Goal: Check status: Check status

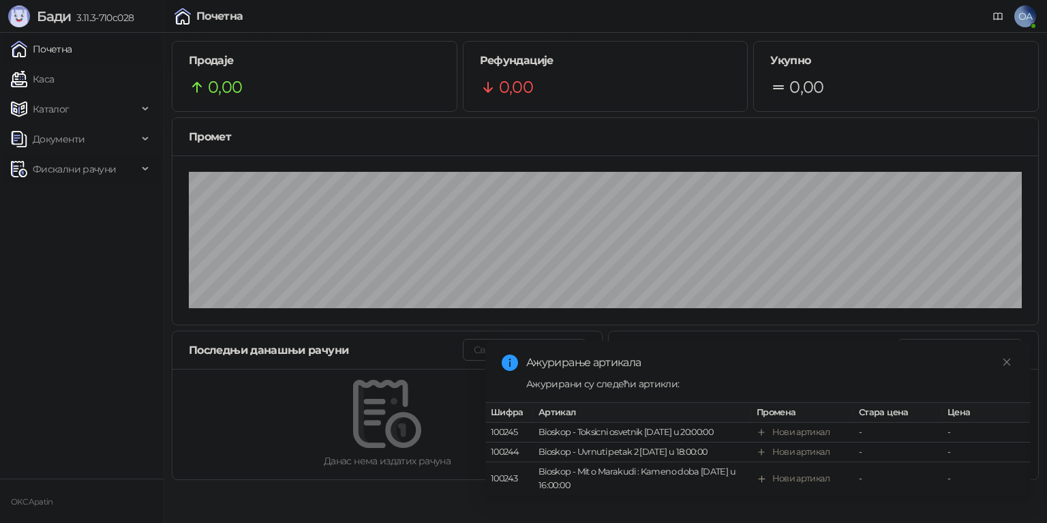
click at [104, 168] on span "Фискални рачуни" at bounding box center [74, 168] width 83 height 27
drag, startPoint x: 97, startPoint y: 231, endPoint x: 90, endPoint y: 230, distance: 6.8
click at [89, 231] on link "По данима" at bounding box center [52, 228] width 72 height 27
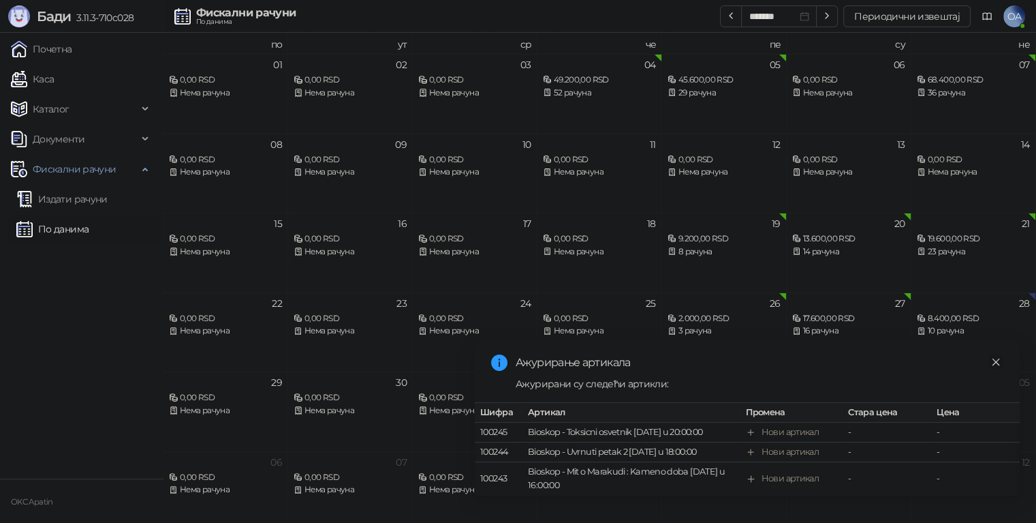
click at [1000, 357] on icon "close" at bounding box center [996, 362] width 10 height 10
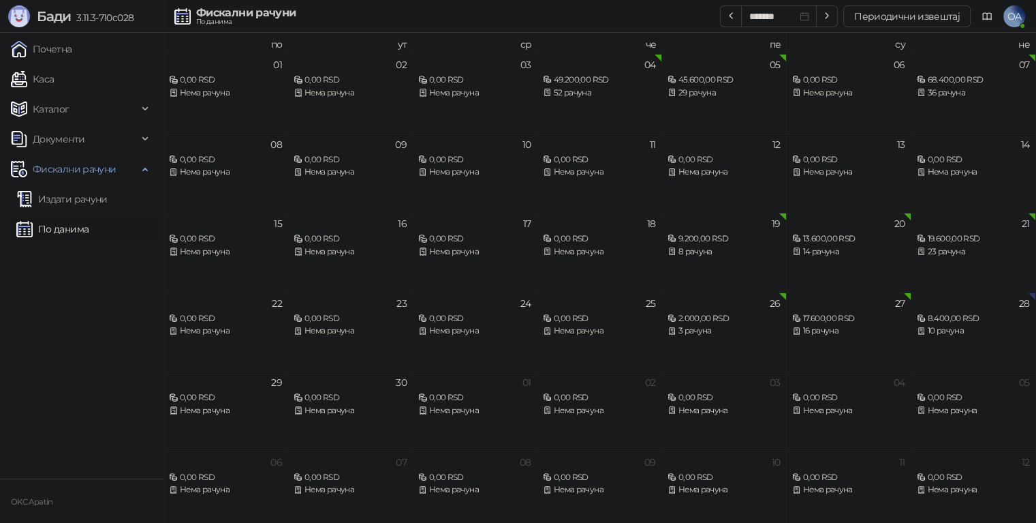
click at [66, 231] on link "По данима" at bounding box center [52, 228] width 72 height 27
click at [76, 235] on link "По данима" at bounding box center [52, 228] width 72 height 27
